Goal: Transaction & Acquisition: Book appointment/travel/reservation

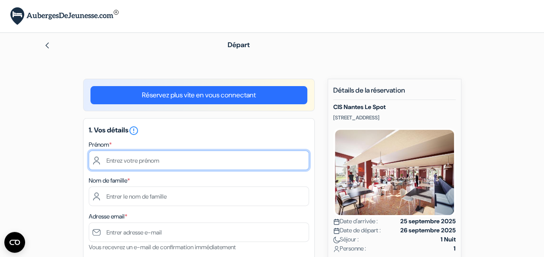
click at [255, 165] on input "text" at bounding box center [199, 160] width 220 height 19
type input "Deborah"
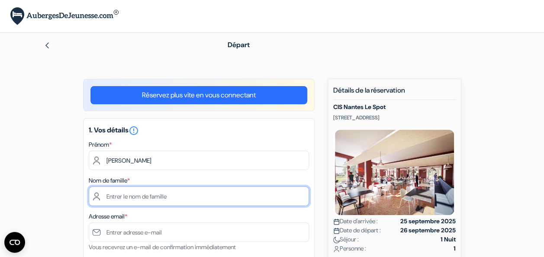
click at [261, 201] on input "text" at bounding box center [199, 196] width 220 height 19
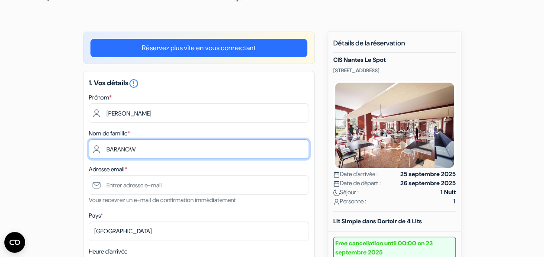
scroll to position [60, 0]
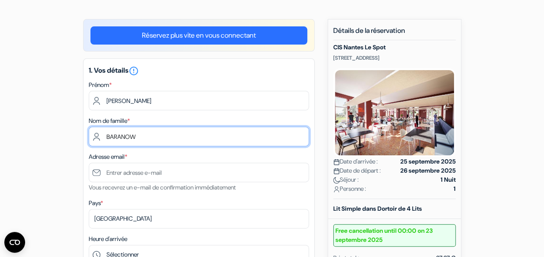
type input "BARANOW"
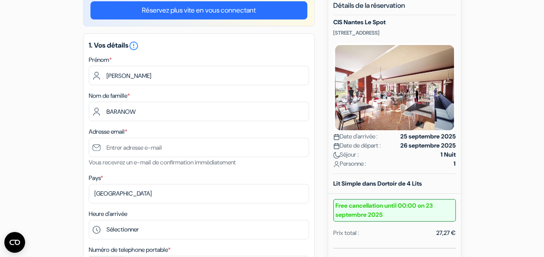
scroll to position [100, 0]
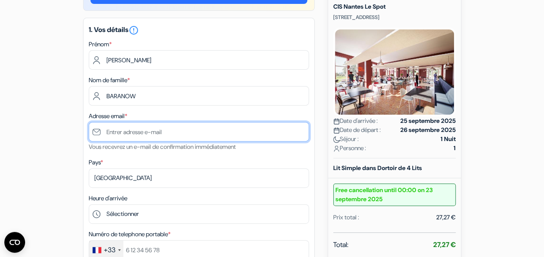
click at [232, 132] on input "text" at bounding box center [199, 131] width 220 height 19
type input "[EMAIL_ADDRESS][DOMAIN_NAME]"
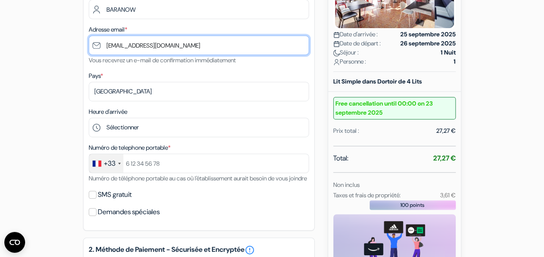
scroll to position [196, 0]
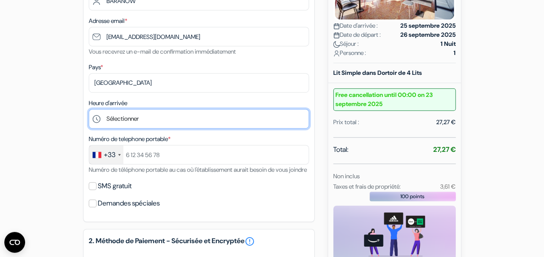
click at [149, 121] on select "Sélectionner 15:00 16:00 17:00 18:00 19:00 20:00 21:00 22:00" at bounding box center [199, 118] width 220 height 19
select select "18"
click at [89, 110] on select "Sélectionner 15:00 16:00 17:00 18:00 19:00 20:00 21:00 22:00" at bounding box center [199, 118] width 220 height 19
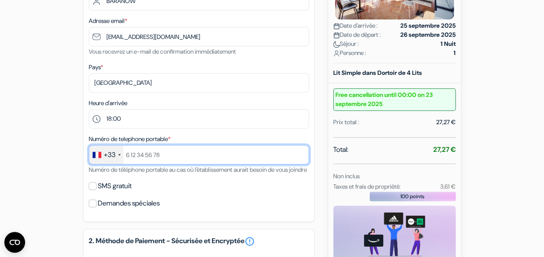
click at [152, 154] on input "text" at bounding box center [199, 154] width 220 height 19
type input "637367221"
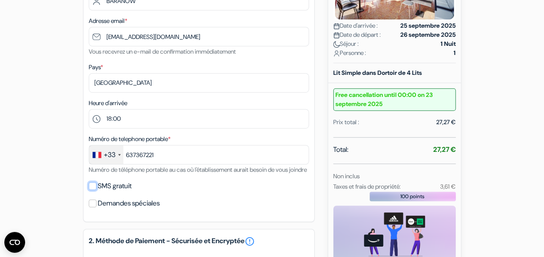
click at [94, 190] on input "SMS gratuit" at bounding box center [93, 186] width 8 height 8
checkbox input "true"
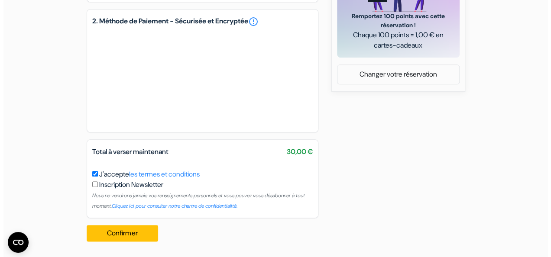
scroll to position [442, 0]
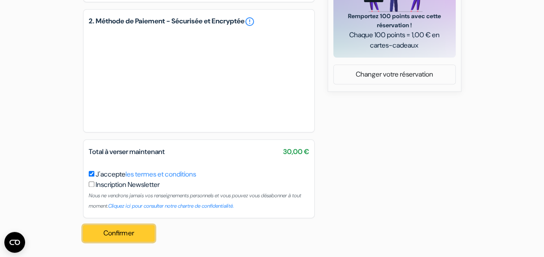
click at [119, 239] on button "Confirmer Loading..." at bounding box center [119, 233] width 72 height 16
